Goal: Transaction & Acquisition: Purchase product/service

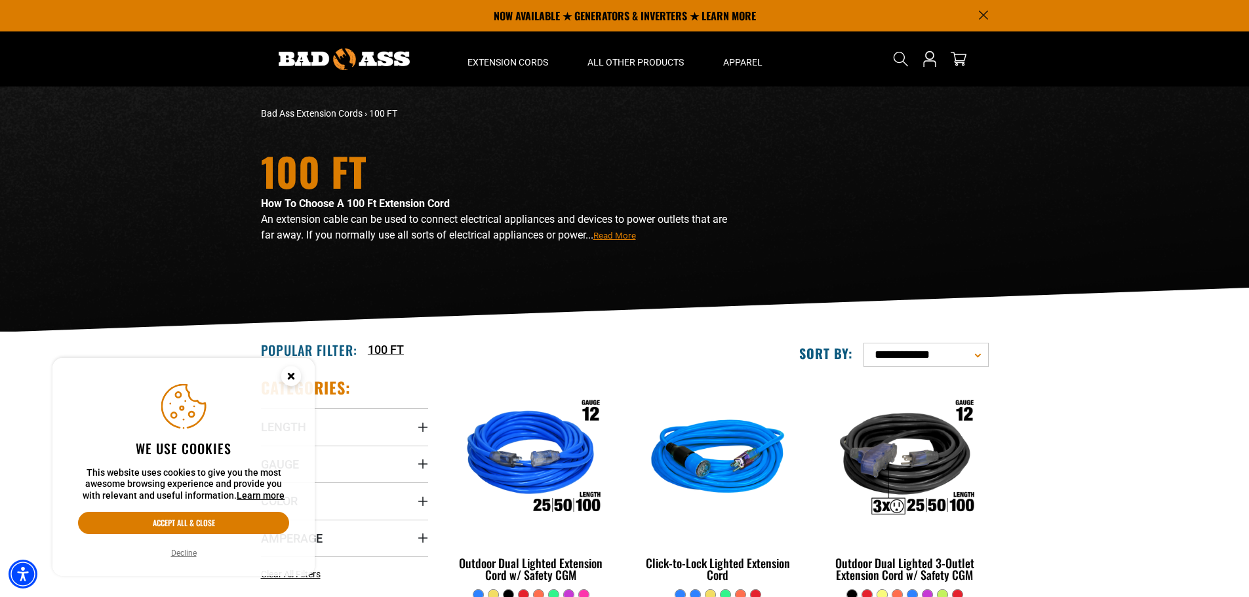
scroll to position [175, 0]
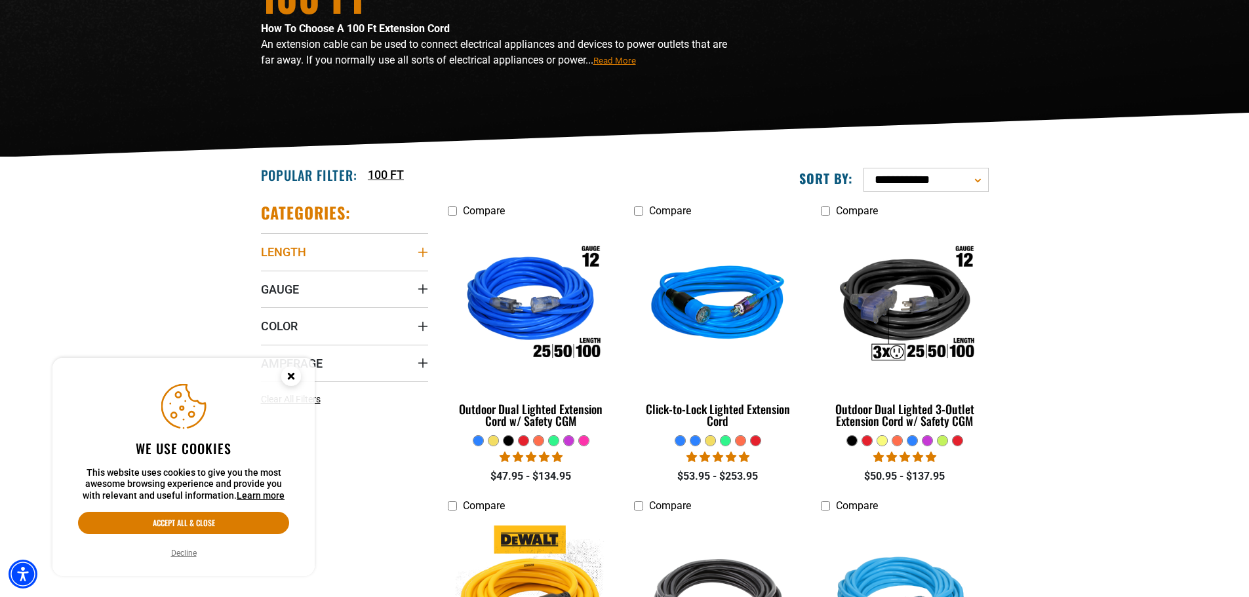
click at [314, 248] on summary "Length" at bounding box center [344, 251] width 167 height 37
click at [268, 343] on icon at bounding box center [266, 345] width 10 height 17
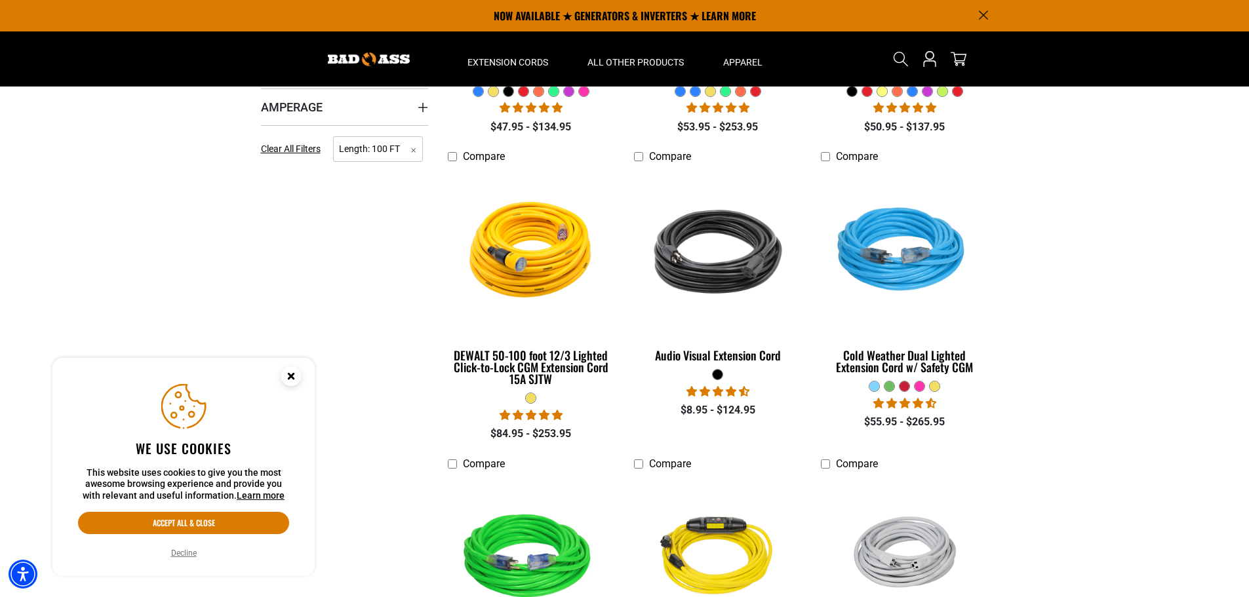
scroll to position [350, 0]
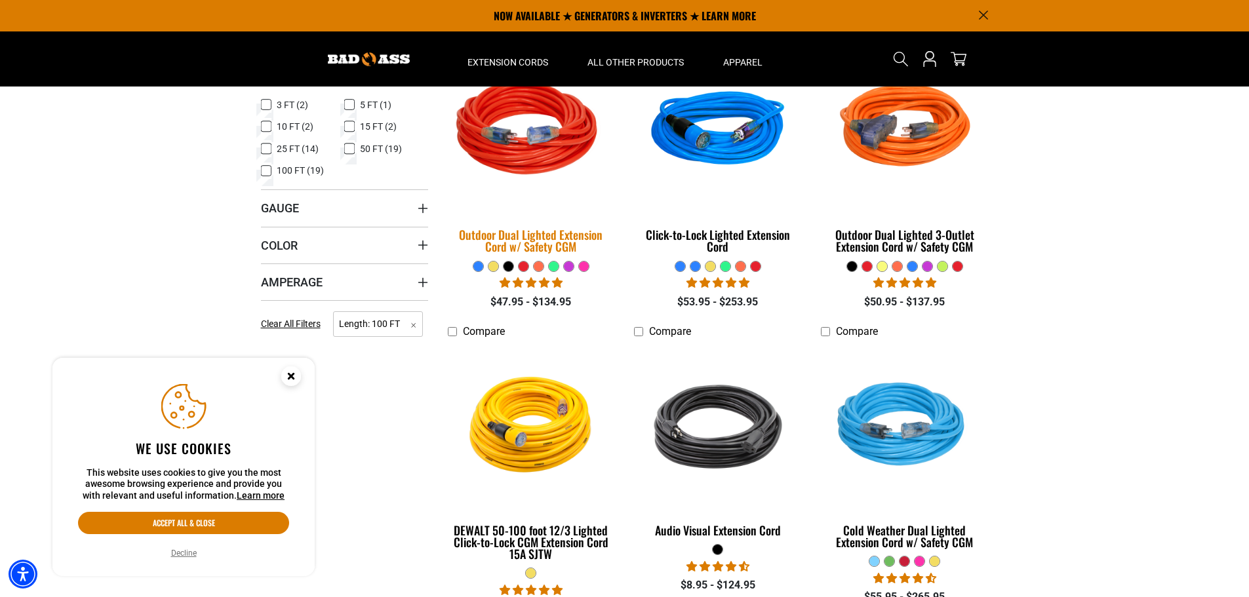
click at [530, 146] on img at bounding box center [531, 131] width 184 height 168
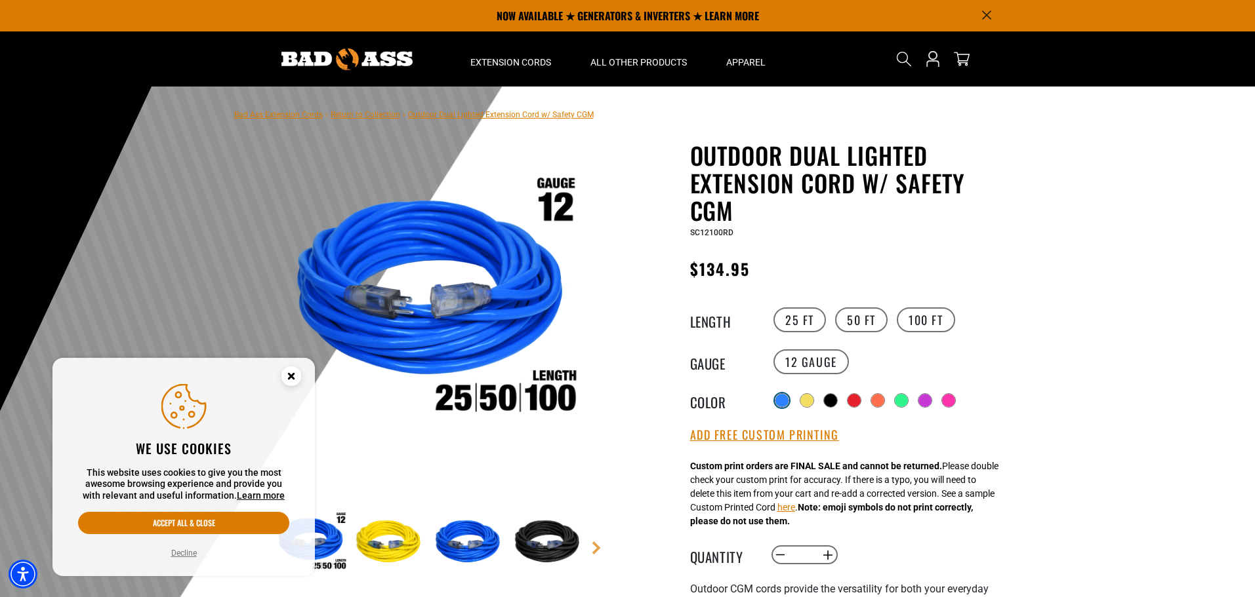
click at [780, 398] on div at bounding box center [781, 400] width 13 height 13
